Goal: Browse casually

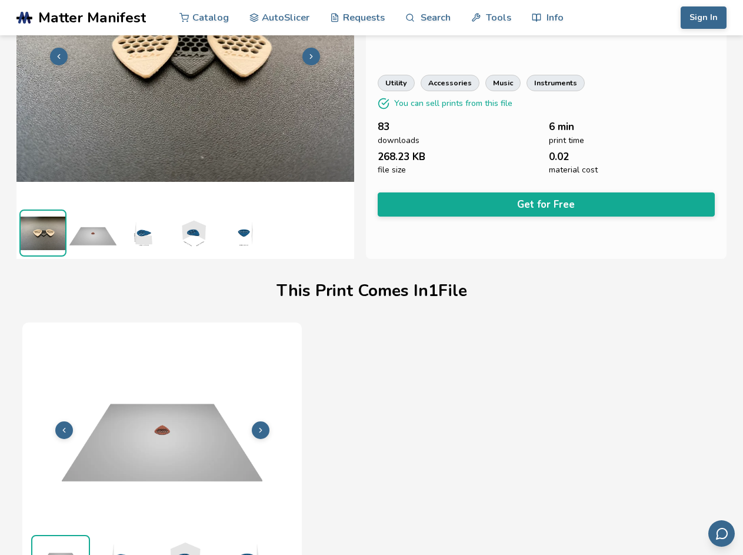
scroll to position [138, 0]
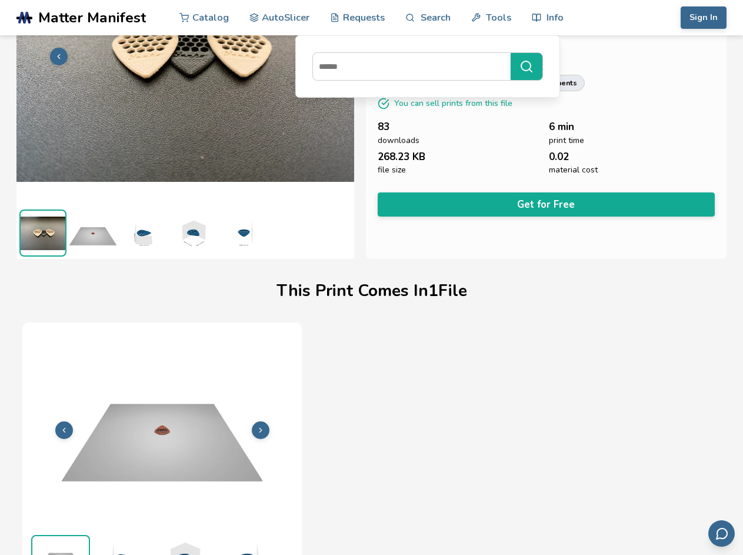
click at [428, 18] on link "Search" at bounding box center [427, 17] width 45 height 35
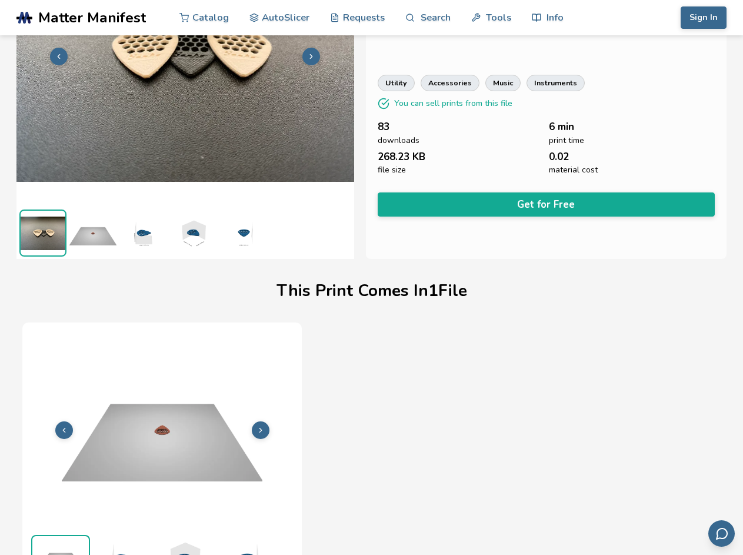
click at [491, 18] on link "Tools" at bounding box center [491, 17] width 40 height 35
click at [547, 18] on link "Info" at bounding box center [548, 17] width 32 height 35
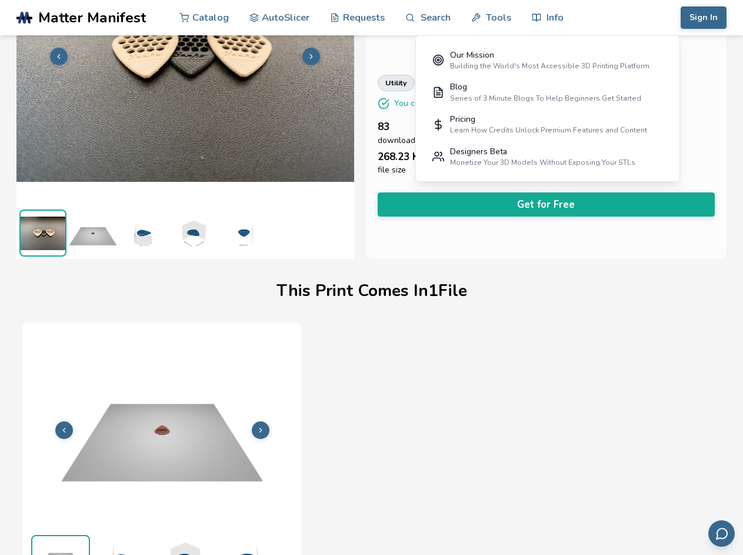
click at [704, 18] on button "Sign In" at bounding box center [704, 17] width 46 height 22
click at [59, 56] on icon at bounding box center [59, 56] width 8 height 8
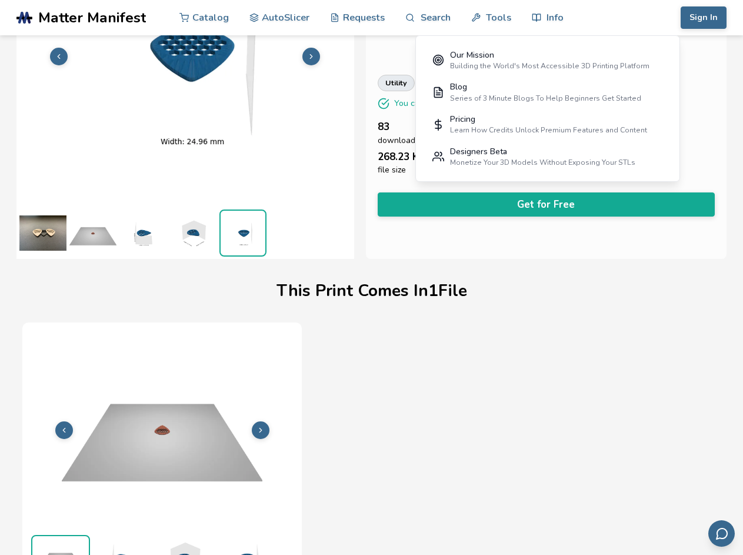
click at [311, 56] on icon at bounding box center [311, 56] width 8 height 8
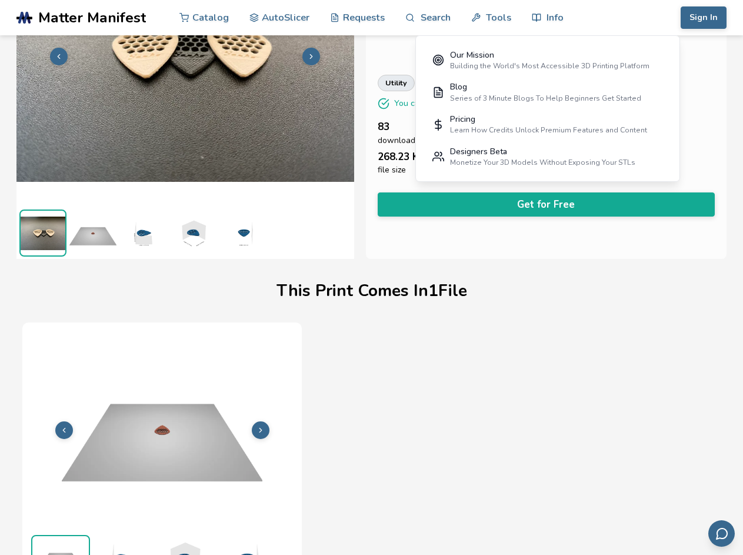
click at [185, 91] on img at bounding box center [185, 55] width 338 height 253
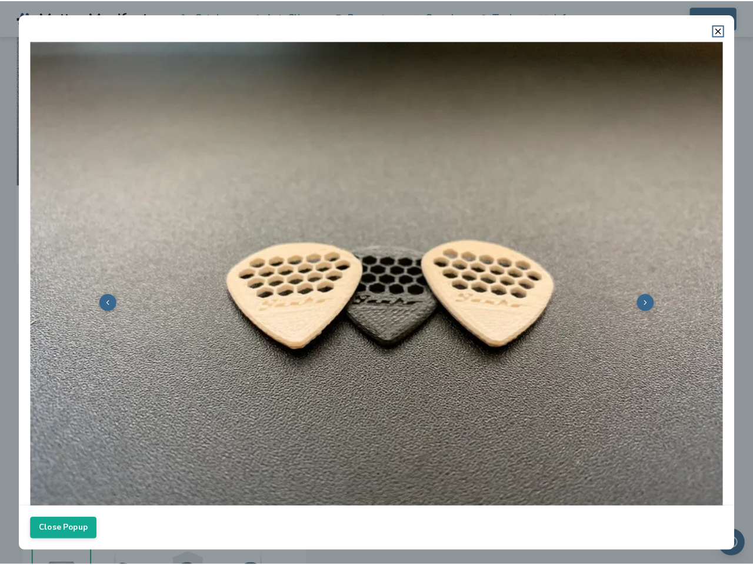
scroll to position [136, 0]
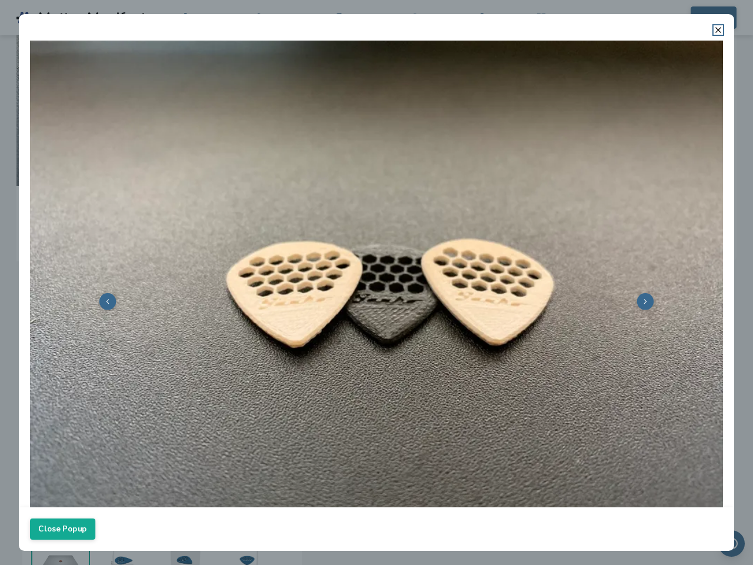
click at [93, 233] on img at bounding box center [376, 300] width 693 height 520
click at [143, 233] on img at bounding box center [376, 300] width 693 height 520
